Goal: Find specific page/section: Find specific page/section

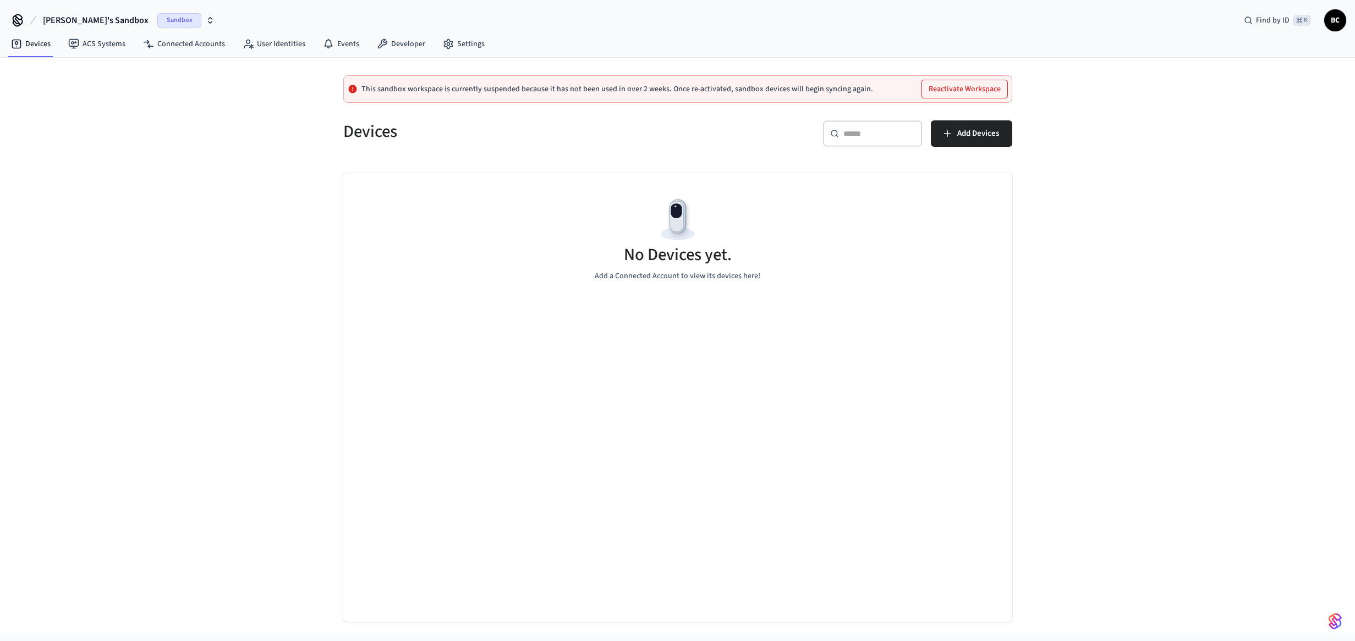
click at [206, 17] on icon "button" at bounding box center [210, 20] width 9 height 9
click at [92, 71] on div "Airbnbs Production" at bounding box center [103, 71] width 151 height 14
